Goal: Find specific page/section: Find specific page/section

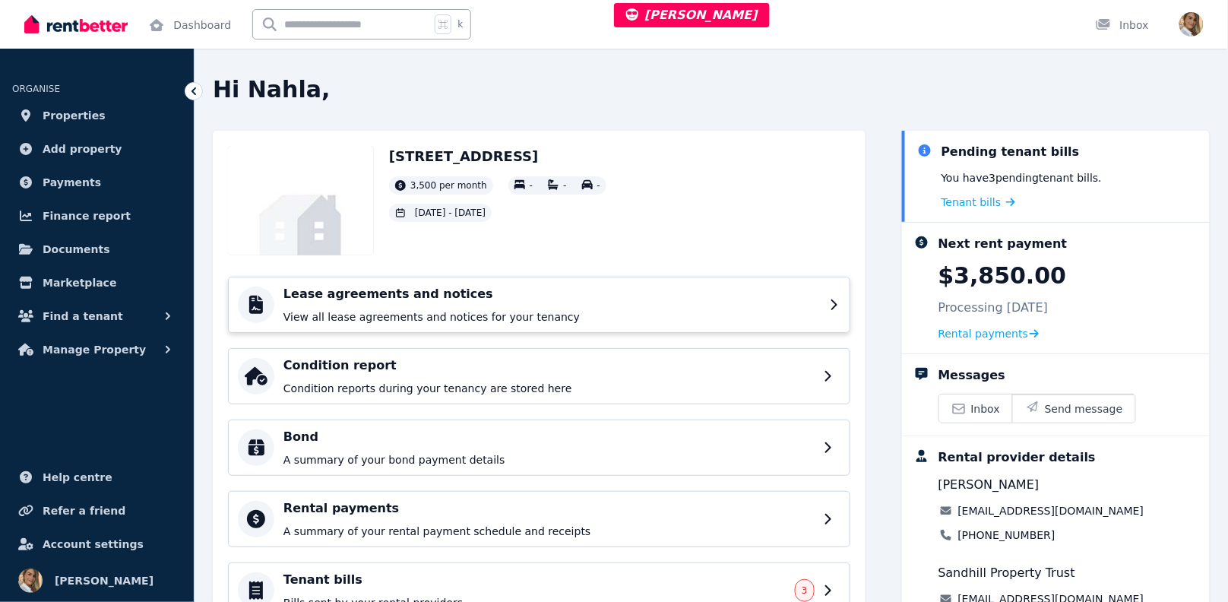
scroll to position [141, 0]
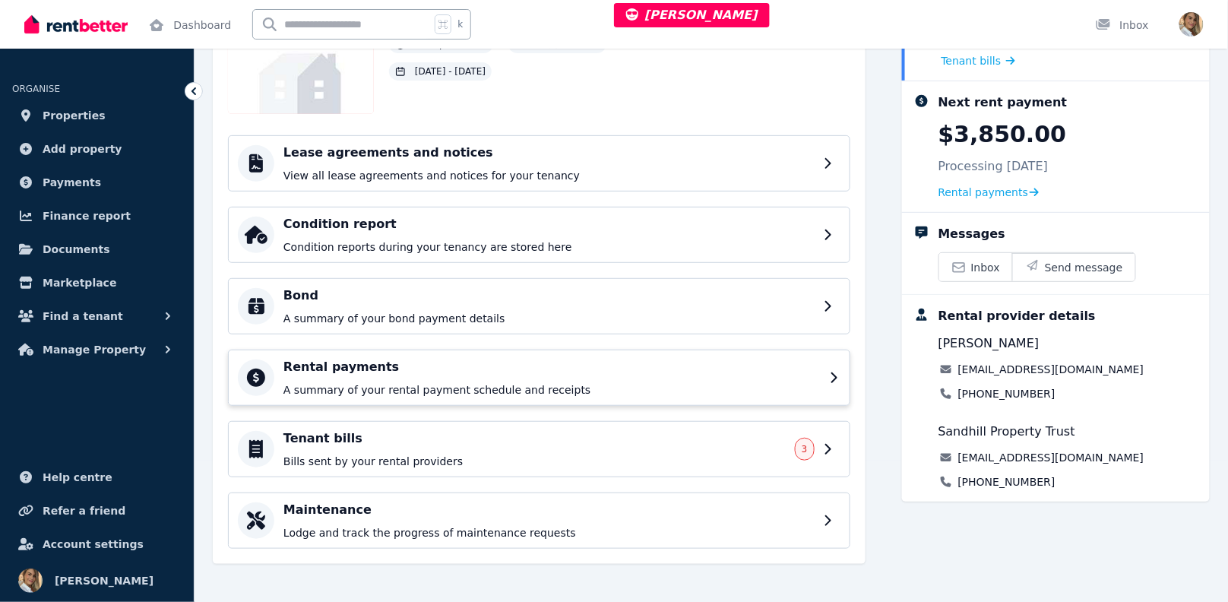
click at [360, 362] on h4 "Rental payments" at bounding box center [551, 367] width 537 height 18
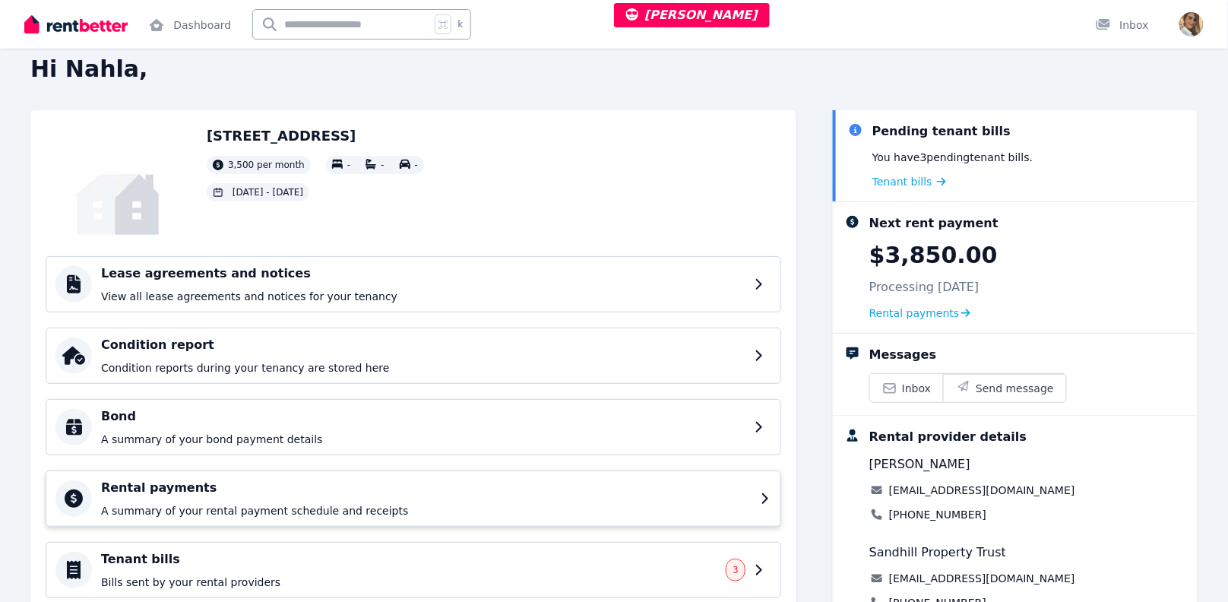
scroll to position [46, 0]
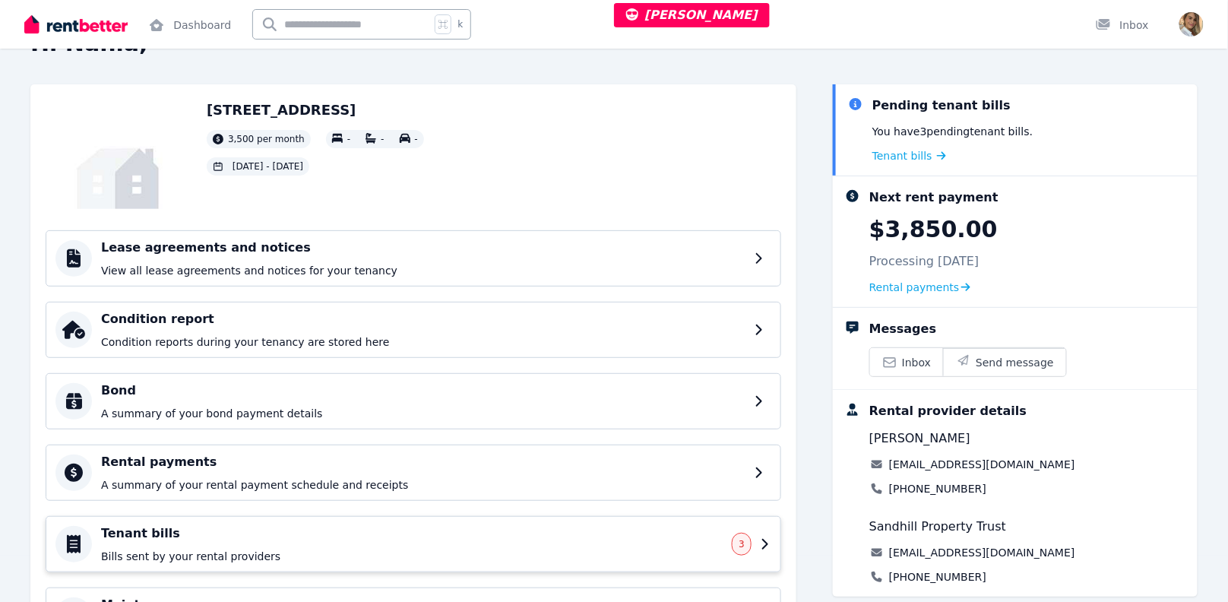
click at [182, 524] on h4 "Tenant bills" at bounding box center [412, 533] width 622 height 18
